Goal: Find specific page/section: Find specific page/section

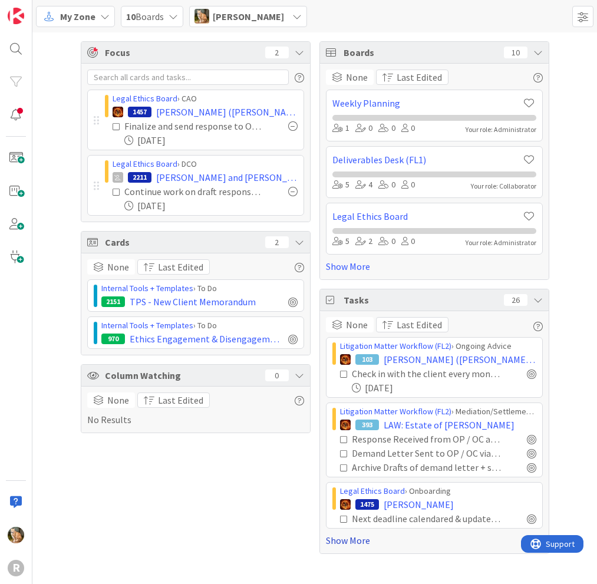
click at [363, 541] on link "Show More" at bounding box center [434, 540] width 217 height 14
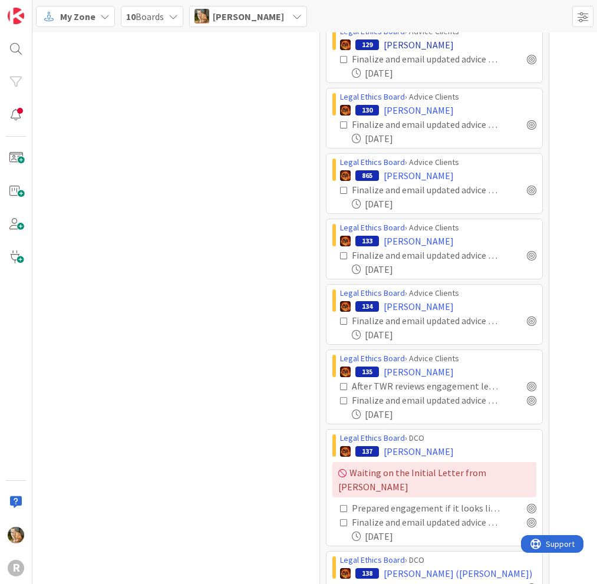
scroll to position [942, 0]
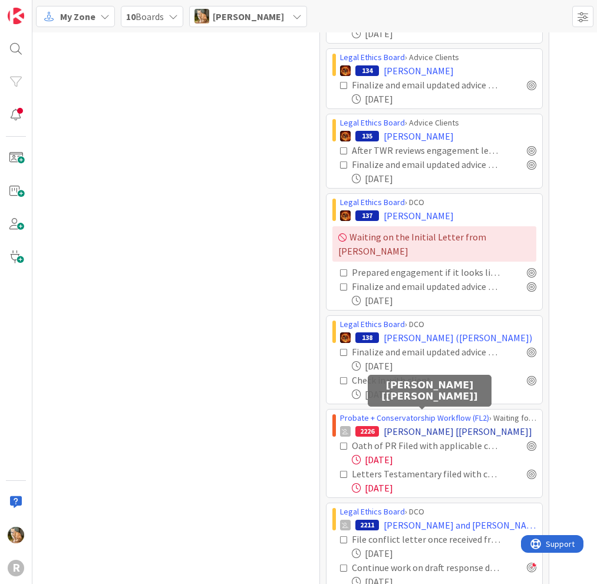
click at [416, 424] on span "[PERSON_NAME] [[PERSON_NAME]]" at bounding box center [457, 431] width 148 height 14
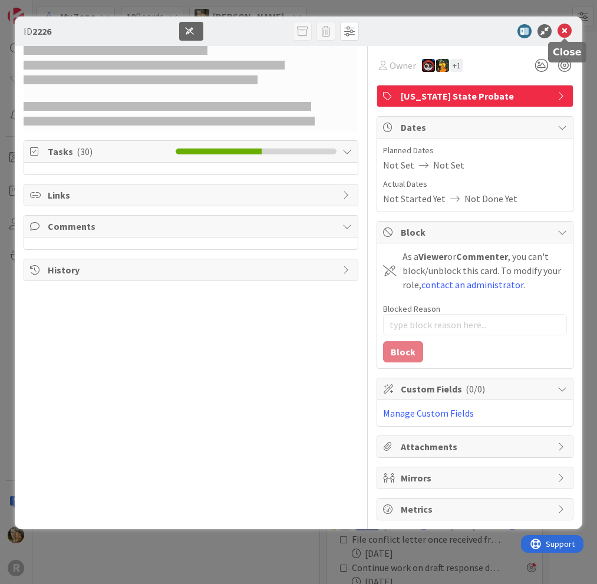
click at [563, 29] on icon at bounding box center [564, 31] width 14 height 14
click at [563, 30] on icon at bounding box center [564, 31] width 14 height 14
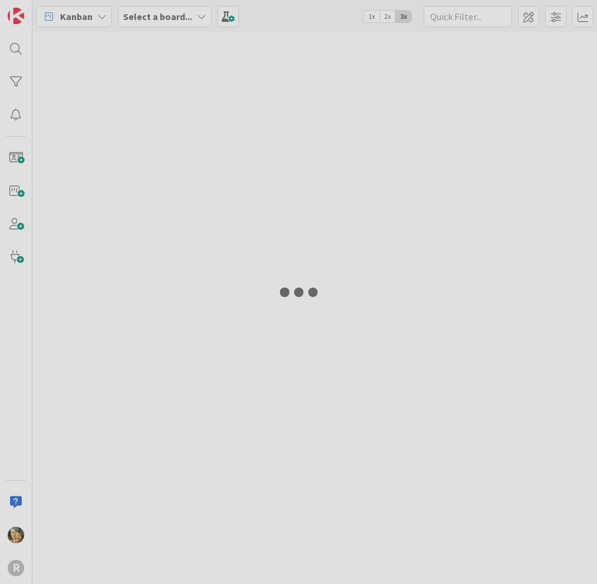
type input "arin"
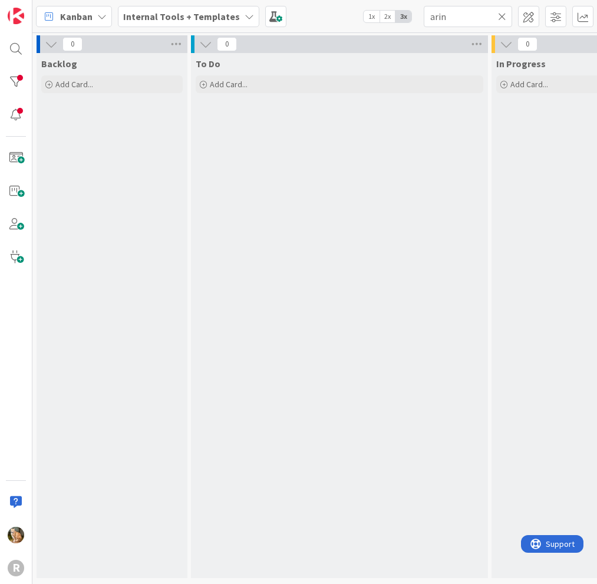
click at [246, 16] on div "Internal Tools + Templates" at bounding box center [188, 16] width 141 height 21
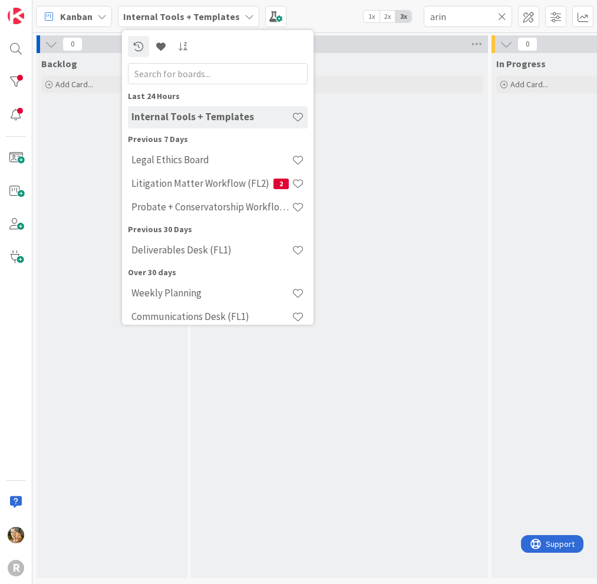
click at [85, 14] on span "Kanban" at bounding box center [76, 16] width 32 height 14
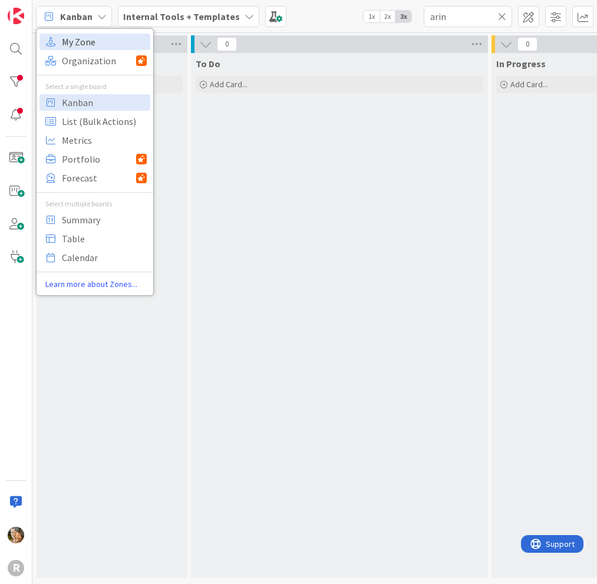
click at [91, 35] on span "My Zone" at bounding box center [104, 42] width 85 height 18
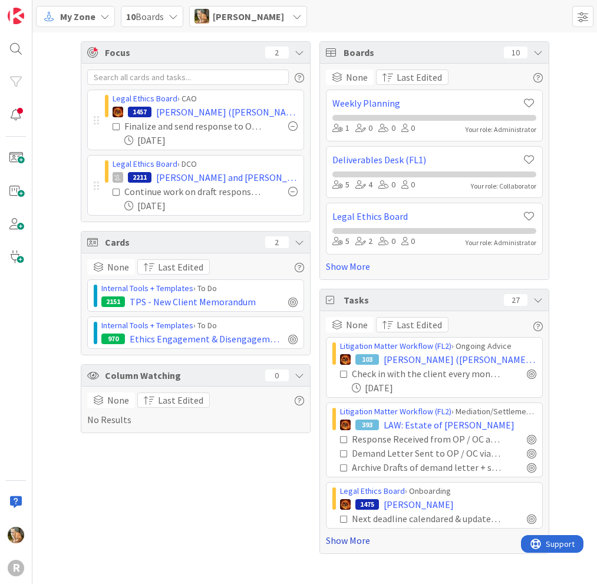
click at [353, 540] on link "Show More" at bounding box center [434, 540] width 217 height 14
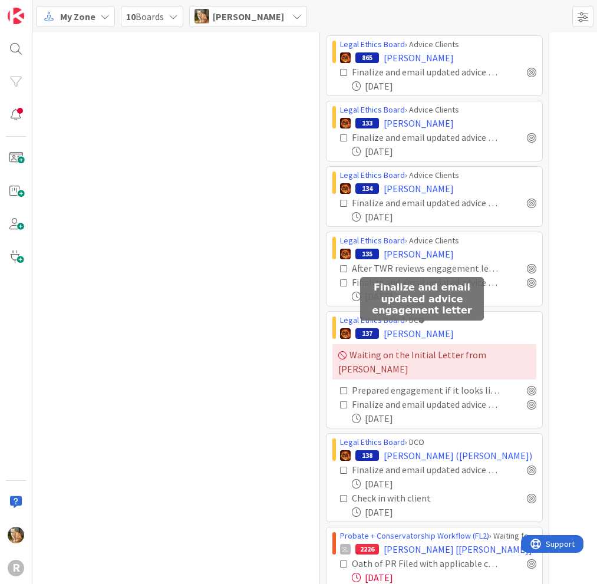
scroll to position [884, 0]
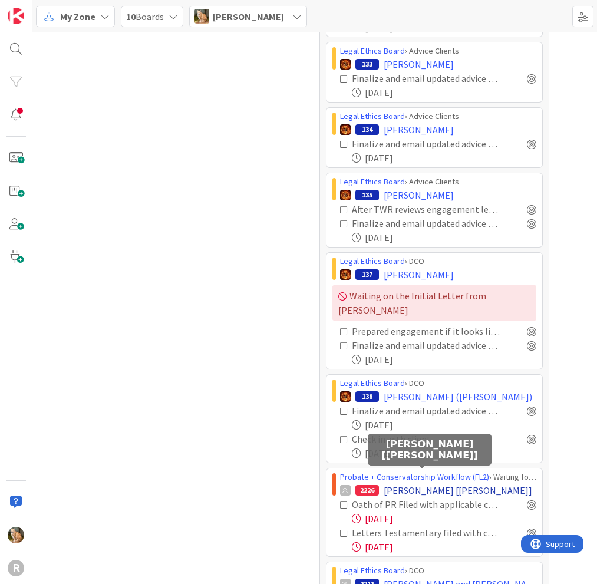
click at [401, 483] on span "DIXSON, Jill [Dykman]" at bounding box center [457, 490] width 148 height 14
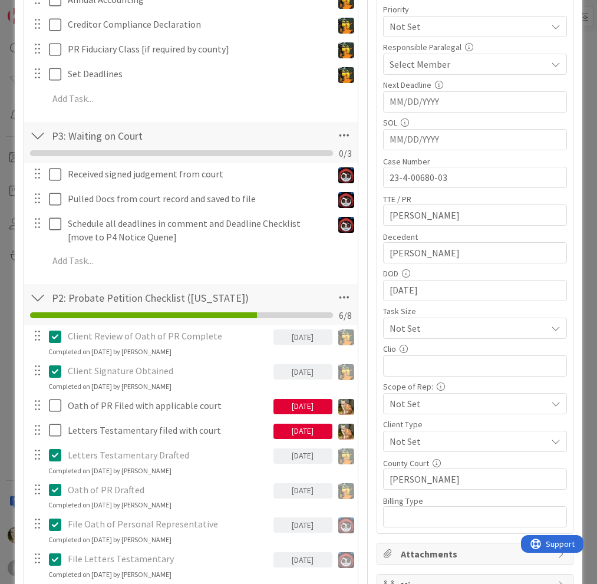
scroll to position [412, 0]
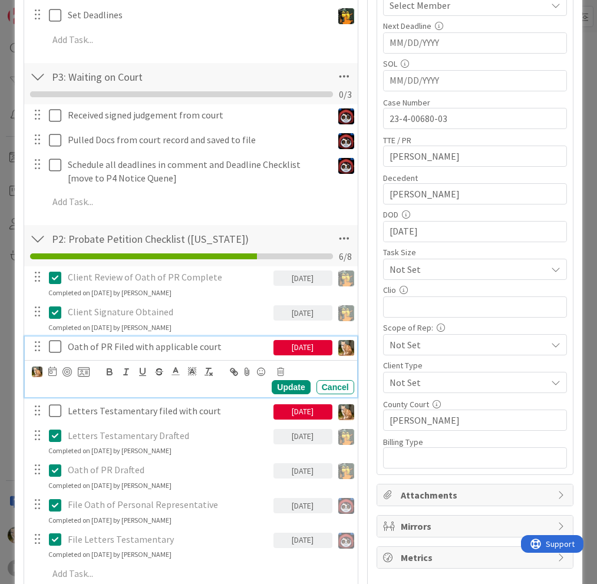
click at [55, 345] on icon at bounding box center [58, 346] width 18 height 14
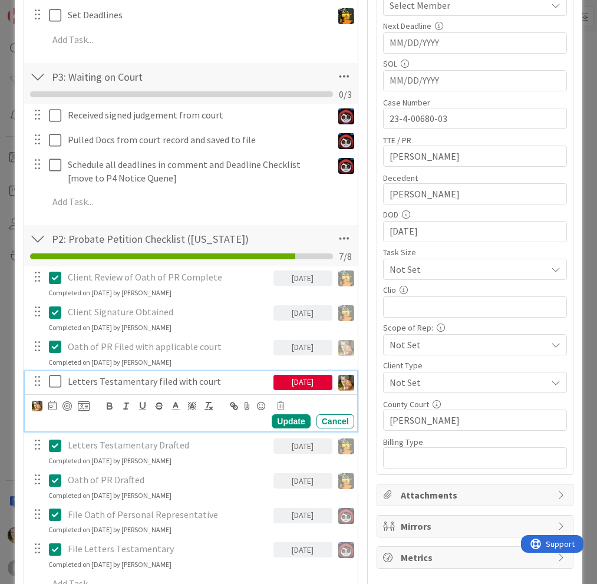
click at [56, 382] on icon at bounding box center [58, 381] width 18 height 14
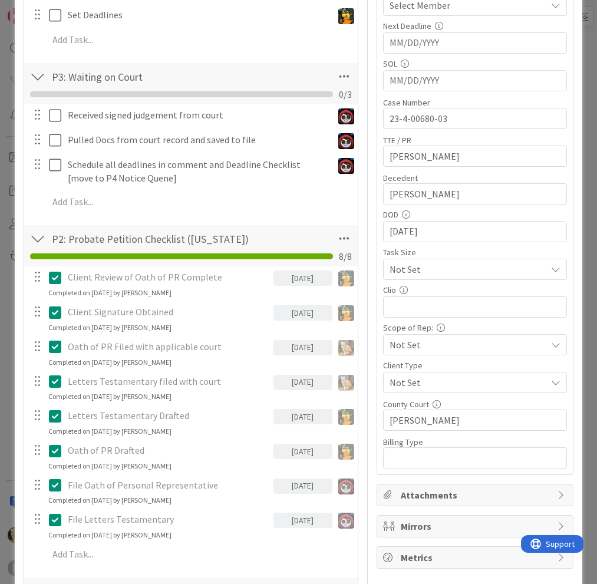
type textarea "x"
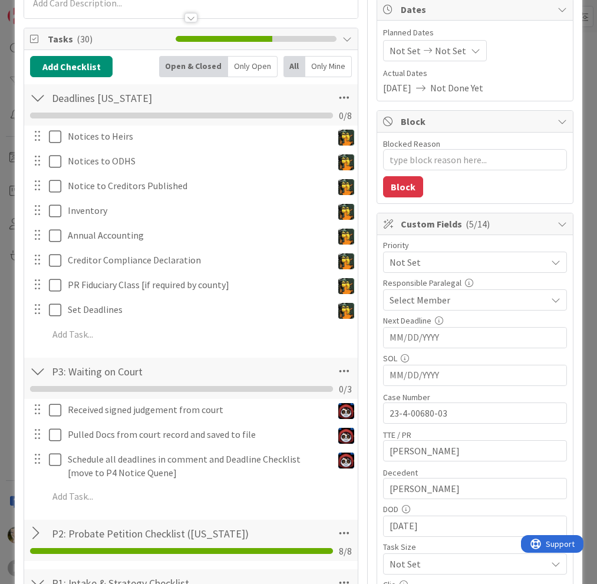
scroll to position [0, 0]
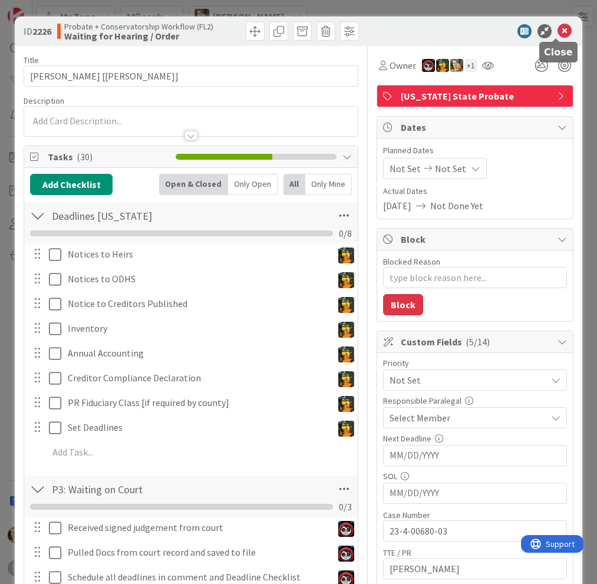
click at [557, 29] on icon at bounding box center [564, 31] width 14 height 14
